Goal: Task Accomplishment & Management: Use online tool/utility

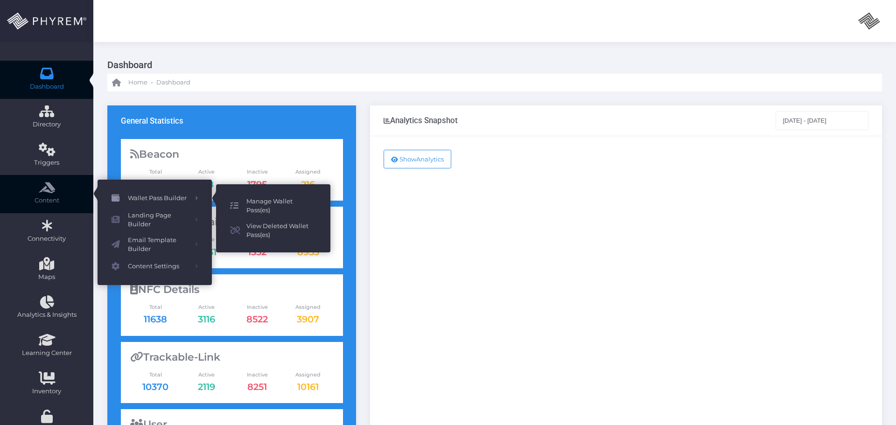
click at [267, 202] on span "Manage Wallet Pass(es)" at bounding box center [281, 206] width 70 height 18
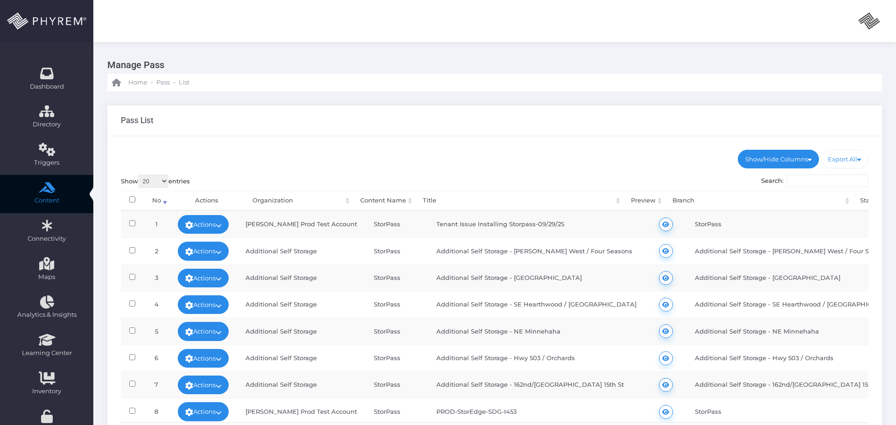
click at [800, 181] on input "Search:" at bounding box center [827, 180] width 82 height 13
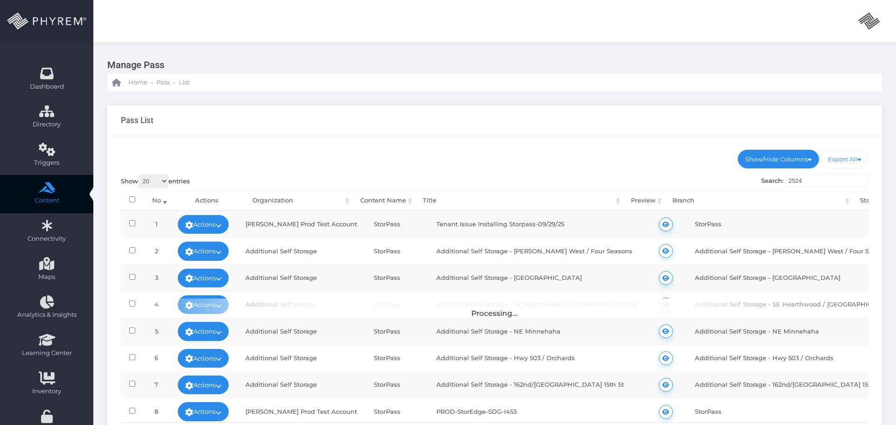
click at [811, 184] on input "2524" at bounding box center [827, 180] width 82 height 13
click at [807, 181] on input "2524" at bounding box center [827, 180] width 82 height 13
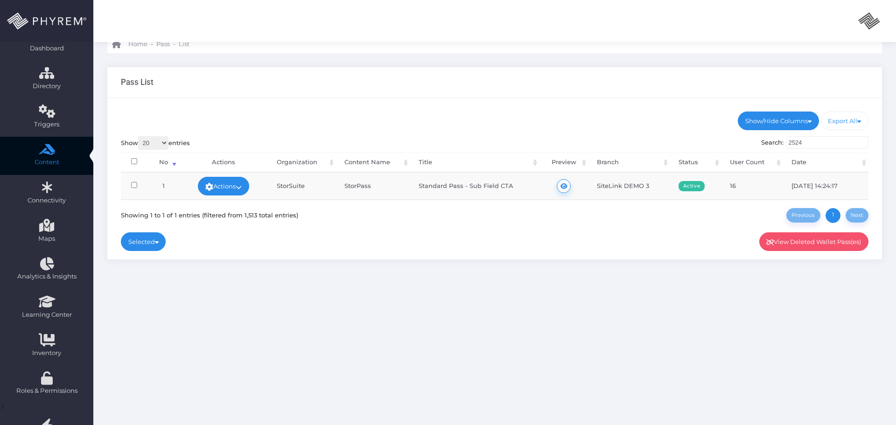
scroll to position [38, 0]
type input "2524"
click at [240, 188] on icon at bounding box center [239, 188] width 6 height 0
click at [203, 188] on link "Edit" at bounding box center [200, 188] width 100 height 18
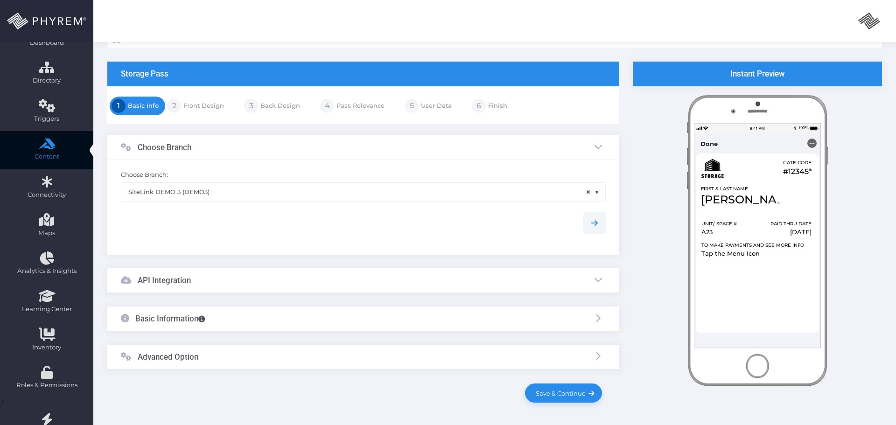
scroll to position [93, 0]
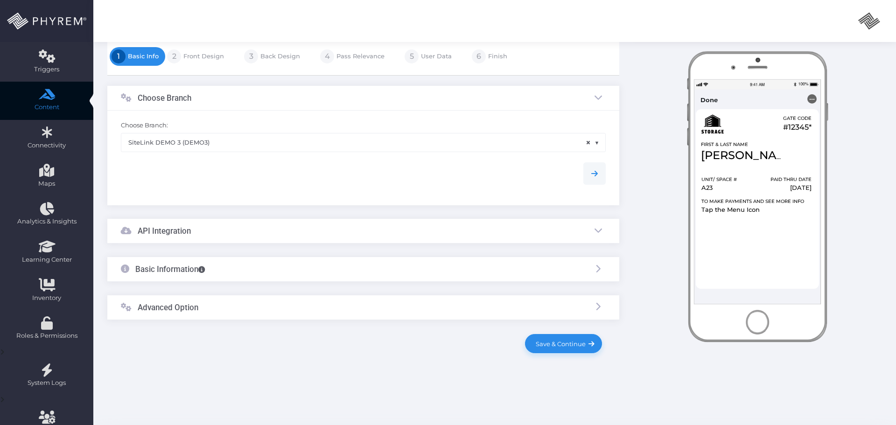
click at [265, 232] on div "API Integration" at bounding box center [363, 231] width 512 height 25
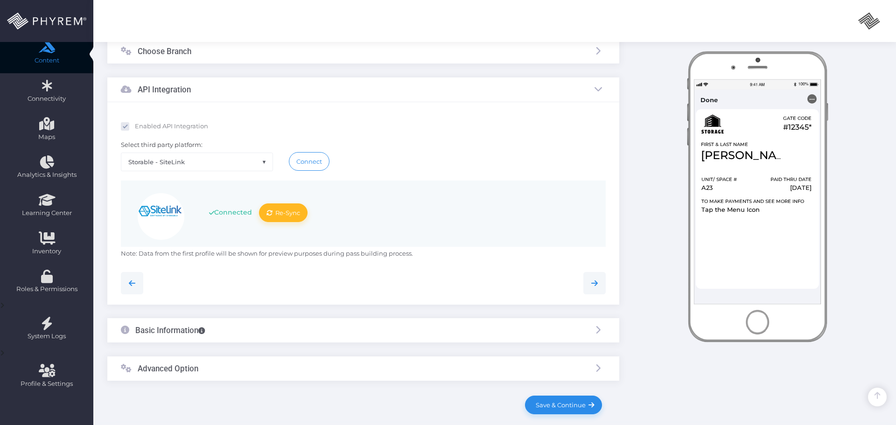
scroll to position [185, 0]
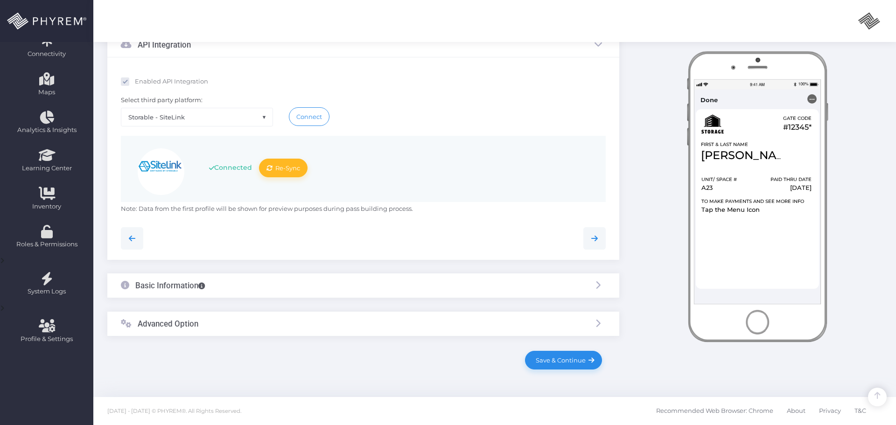
click at [268, 283] on div "Basic Information" at bounding box center [363, 285] width 512 height 25
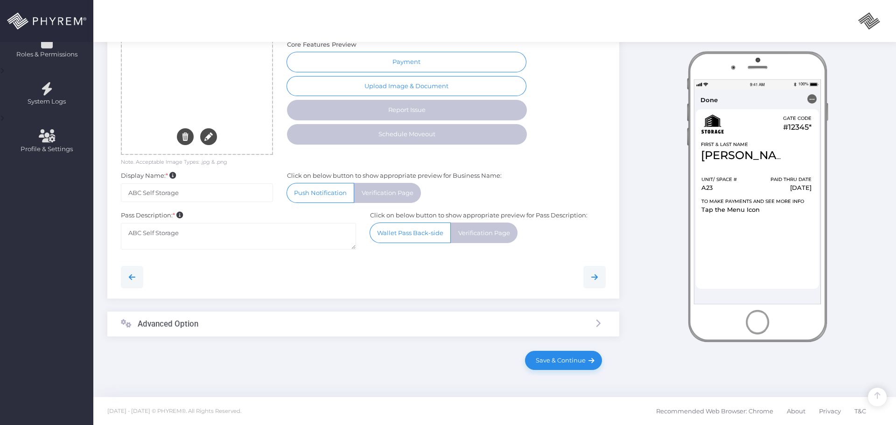
click at [325, 326] on div "Advanced Option" at bounding box center [363, 324] width 512 height 25
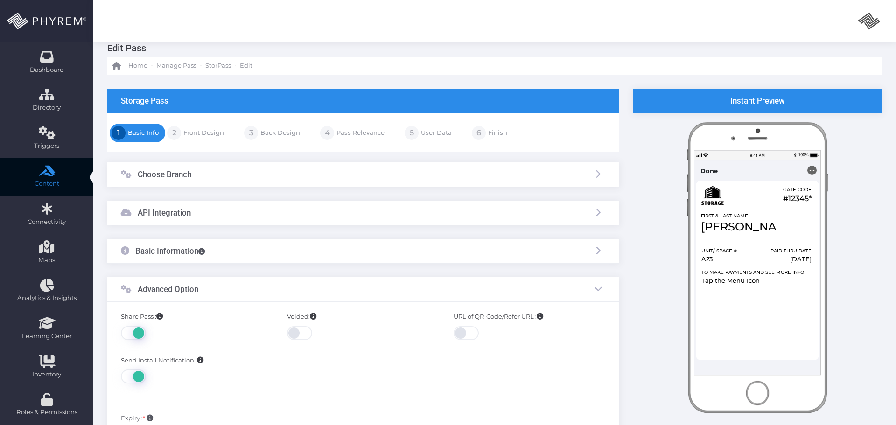
scroll to position [0, 0]
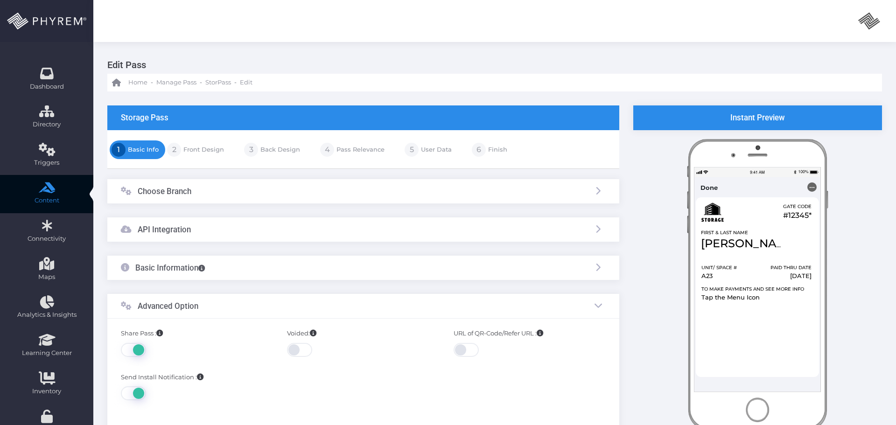
click at [196, 148] on link "Front Design" at bounding box center [202, 149] width 43 height 15
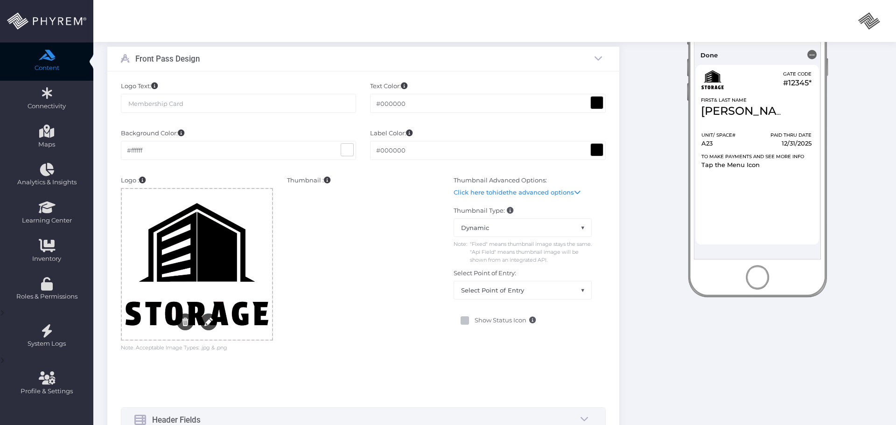
scroll to position [47, 0]
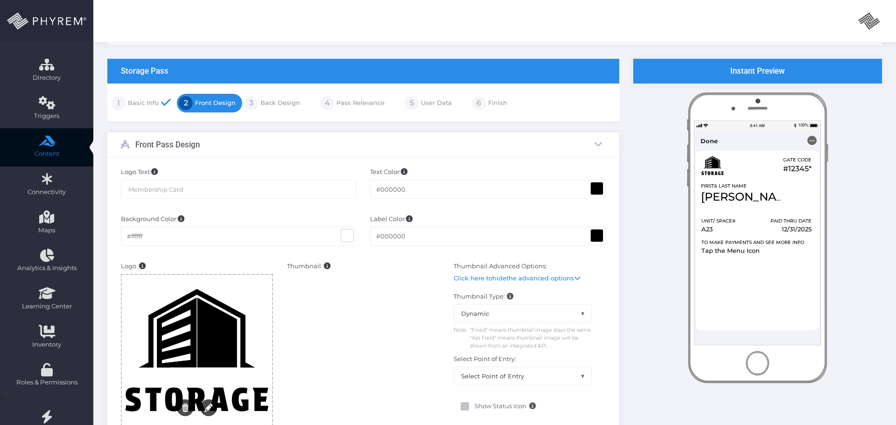
click at [279, 102] on link "Back Design" at bounding box center [279, 103] width 42 height 15
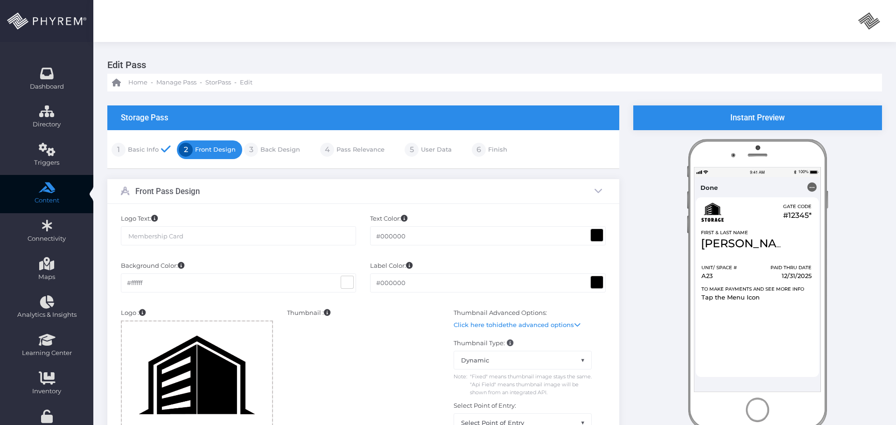
click at [277, 148] on link "Back Design" at bounding box center [279, 149] width 42 height 15
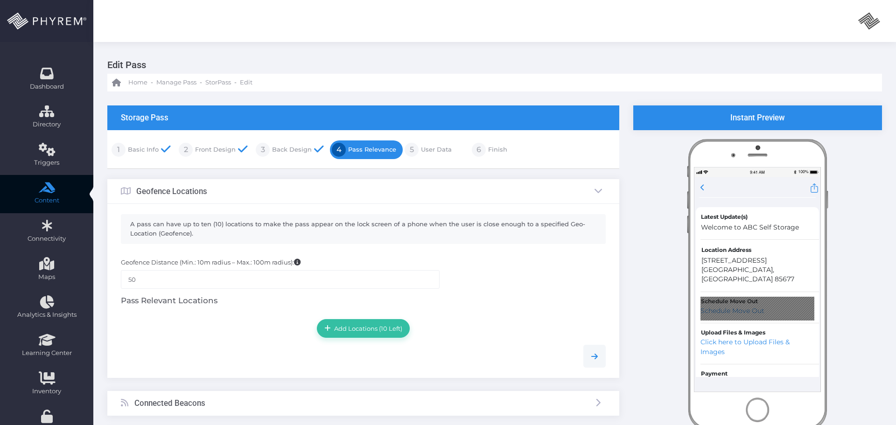
click at [50, 20] on img at bounding box center [46, 21] width 79 height 17
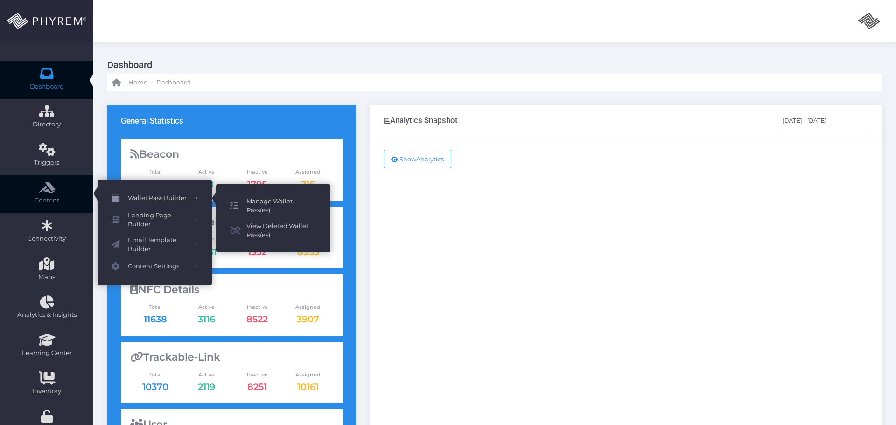
click at [263, 200] on span "Manage Wallet Pass(es)" at bounding box center [281, 206] width 70 height 18
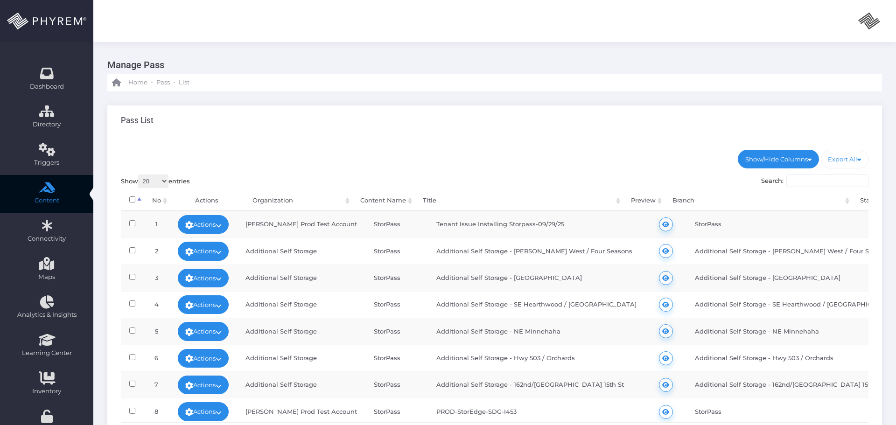
click at [814, 176] on input "Search:" at bounding box center [827, 180] width 82 height 13
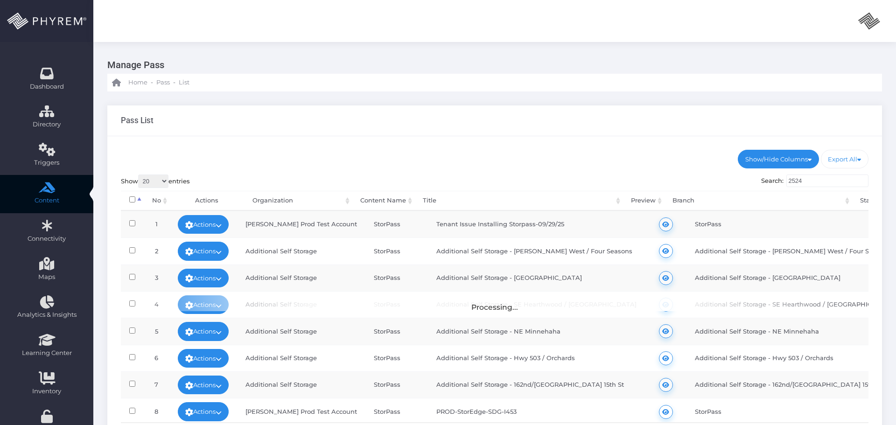
click at [808, 180] on input "2524" at bounding box center [827, 180] width 82 height 13
click at [809, 180] on input "2524" at bounding box center [827, 180] width 82 height 13
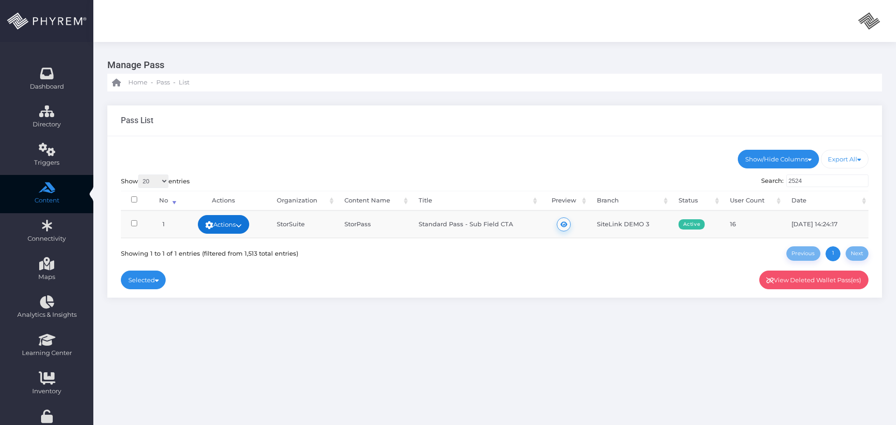
type input "2524"
click at [233, 223] on link "Actions" at bounding box center [223, 224] width 51 height 19
click at [212, 313] on link "Duplicate Content" at bounding box center [200, 313] width 100 height 18
select select
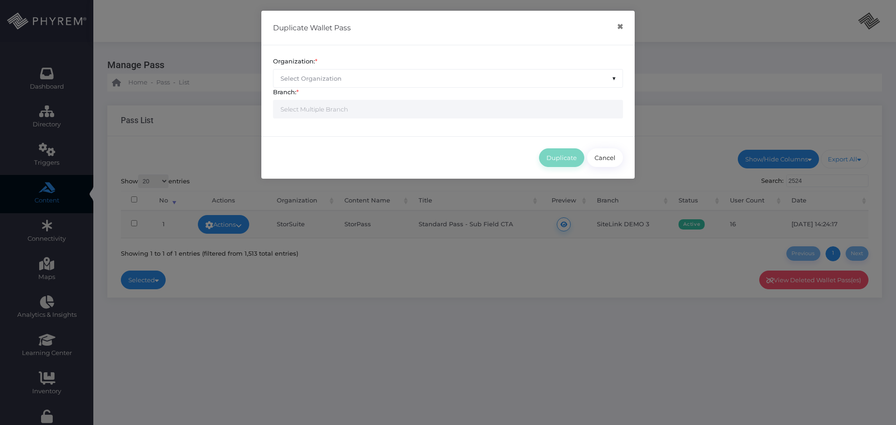
click at [442, 80] on span "Select Organization" at bounding box center [447, 78] width 349 height 18
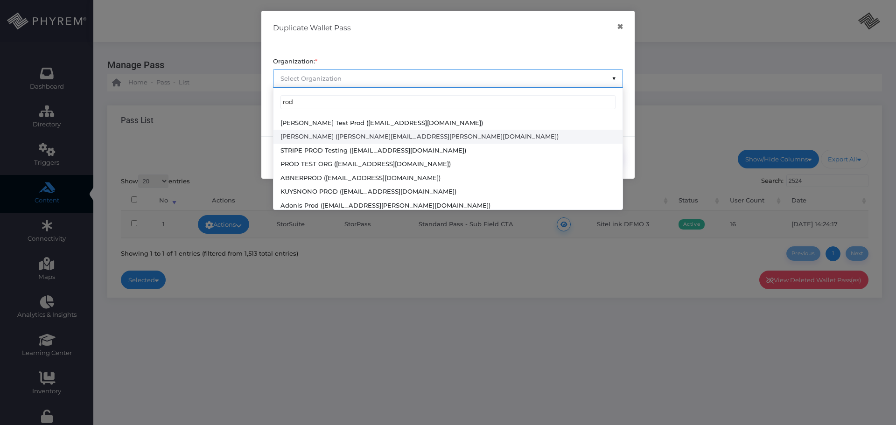
scroll to position [44, 0]
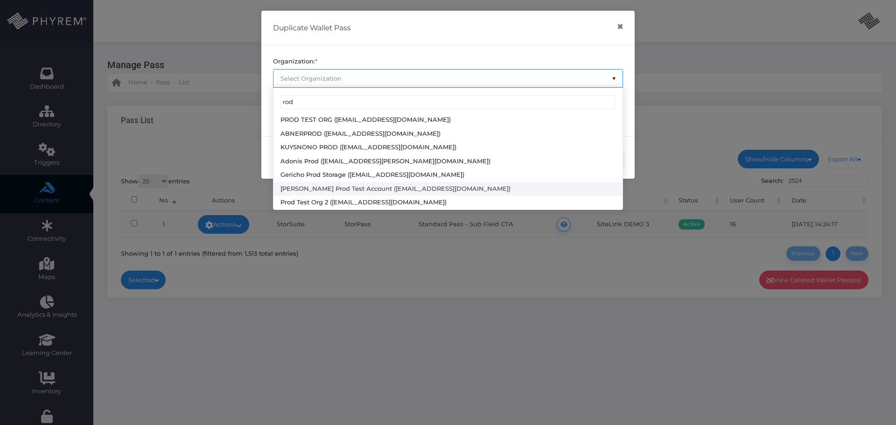
type input "rod"
select select "4804"
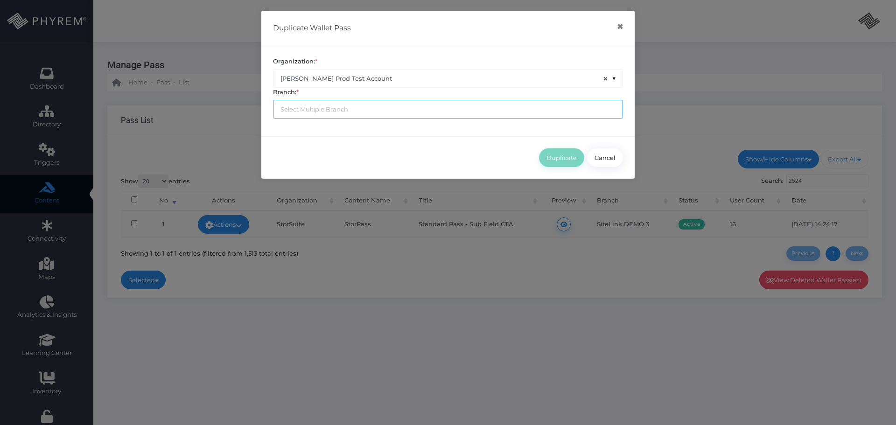
click at [344, 110] on input "search" at bounding box center [316, 108] width 73 height 7
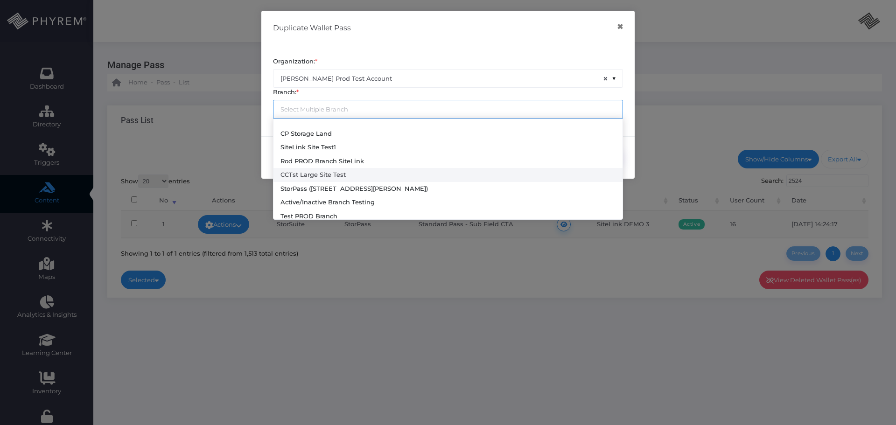
scroll to position [17, 0]
select select "645"
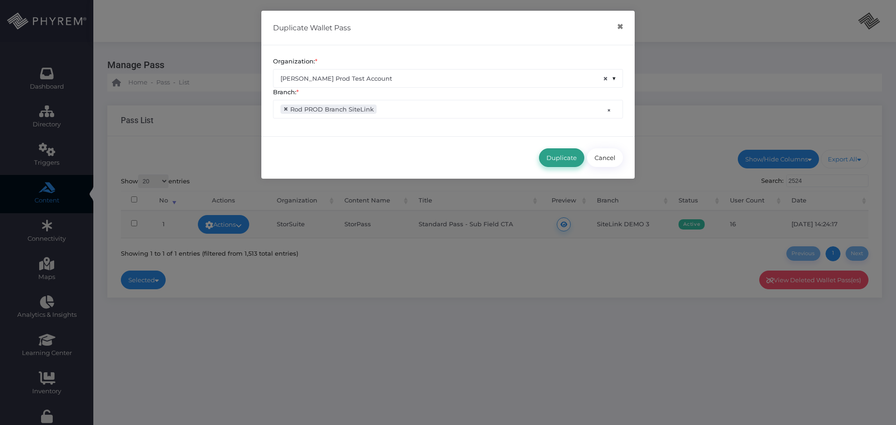
click at [550, 160] on button "Duplicate" at bounding box center [561, 157] width 45 height 19
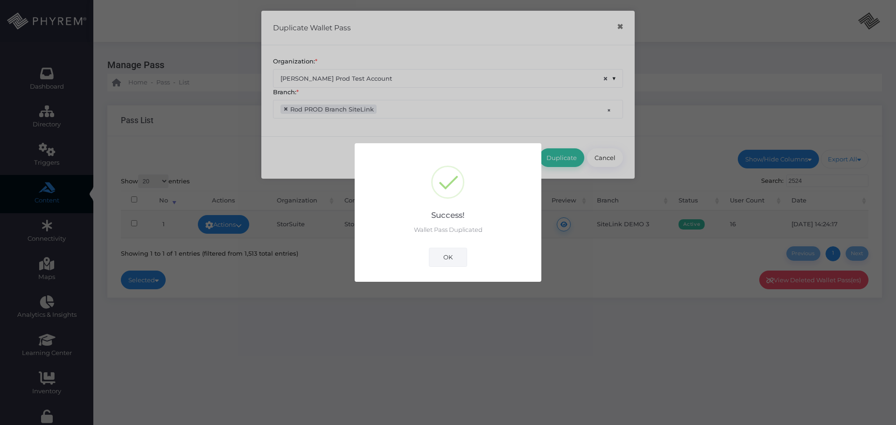
click at [445, 260] on button "OK" at bounding box center [448, 257] width 38 height 19
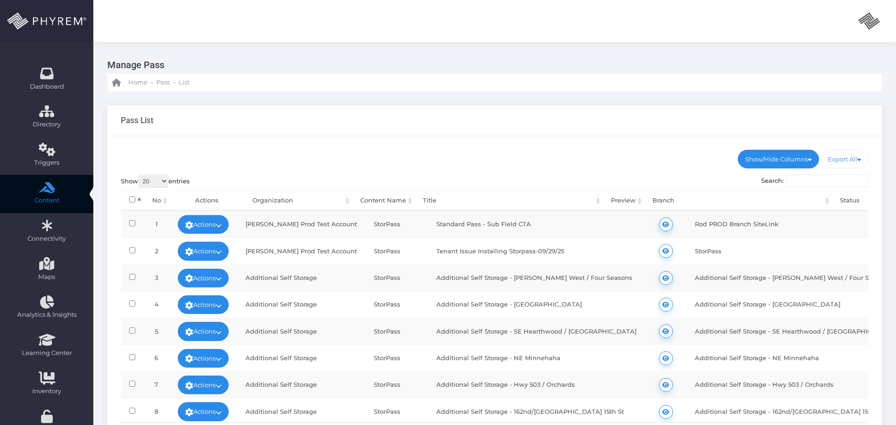
click at [870, 18] on img at bounding box center [868, 20] width 23 height 23
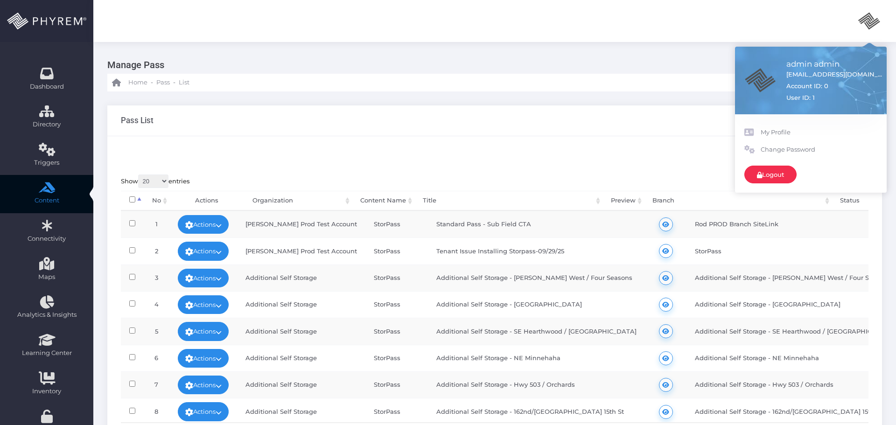
click at [771, 175] on link "Logout" at bounding box center [770, 175] width 52 height 18
